Goal: Ask a question

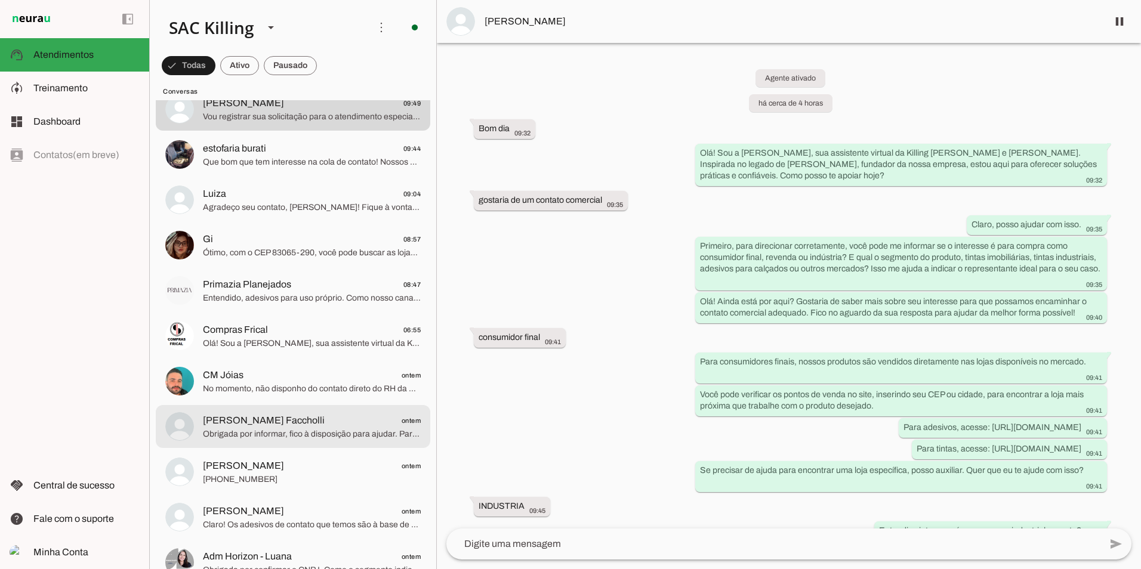
scroll to position [418, 0]
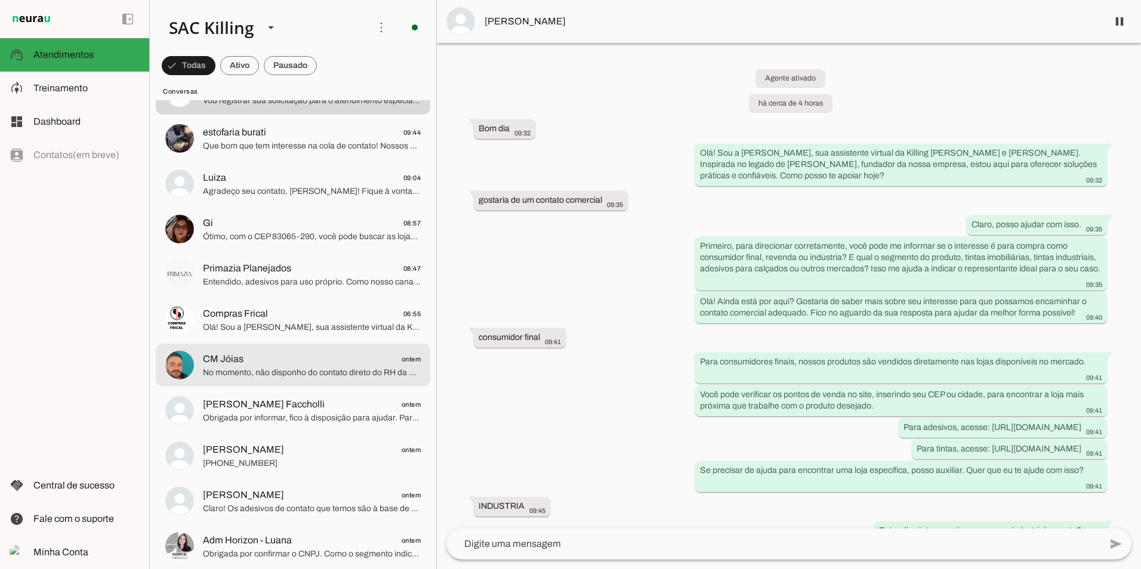
click at [263, 367] on span "No momento, não disponho do contato direto do RH da Killing. Se sua dúvida for …" at bounding box center [312, 373] width 218 height 12
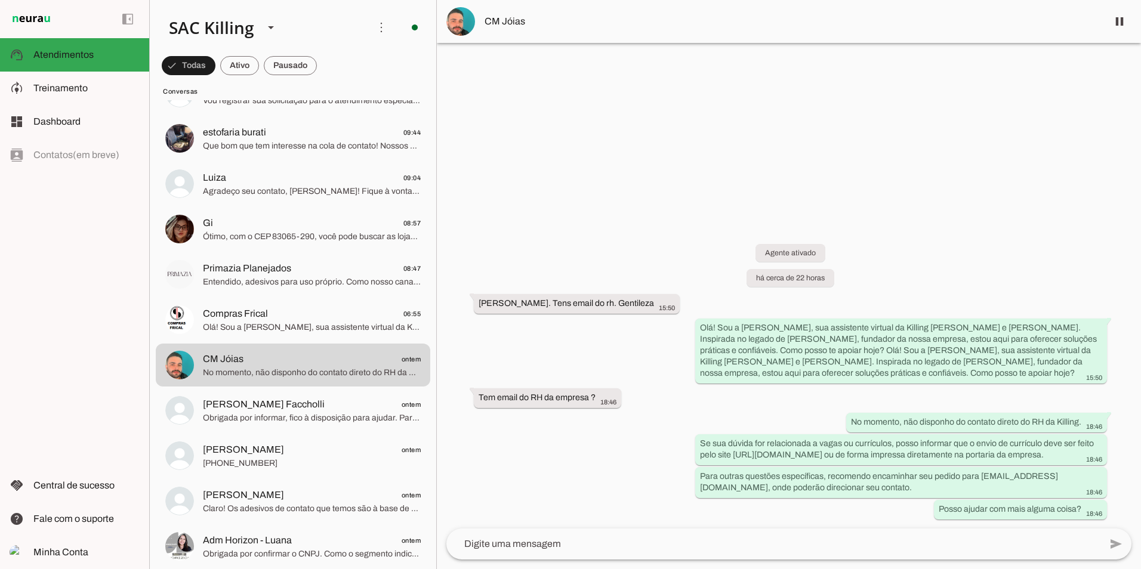
click at [886, 245] on div "Agente ativado há cerca de 22 horas Ola. Tens email do rh. Gentileza 15:50 Olá!…" at bounding box center [789, 373] width 704 height 311
